Goal: Transaction & Acquisition: Purchase product/service

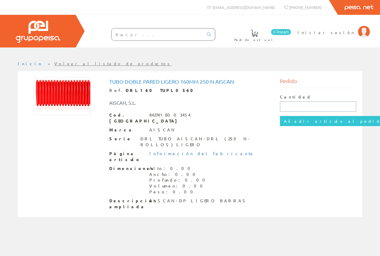
click at [291, 105] on input "text" at bounding box center [318, 106] width 77 height 10
type input "700"
click at [315, 121] on input "Añadir artículo al pedido" at bounding box center [334, 121] width 109 height 10
click at [295, 106] on input "700" at bounding box center [318, 106] width 77 height 10
type input "7"
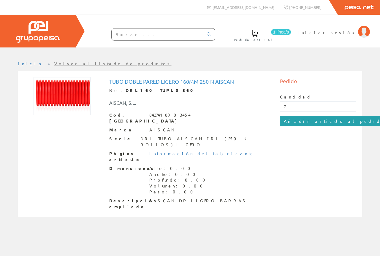
click at [292, 120] on input "Añadir artículo al pedido" at bounding box center [334, 121] width 109 height 10
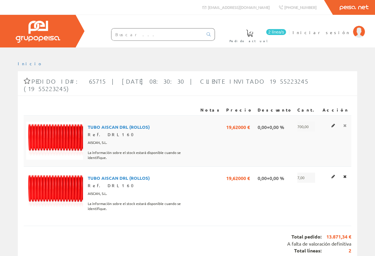
click at [346, 123] on icon at bounding box center [345, 125] width 3 height 4
